Goal: Find specific page/section: Find specific page/section

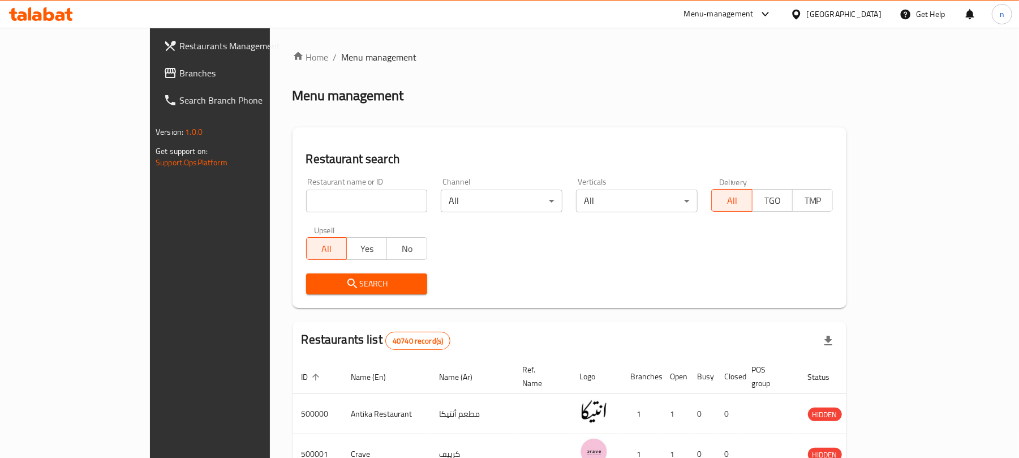
click at [154, 62] on link "Branches" at bounding box center [237, 72] width 166 height 27
